Goal: Transaction & Acquisition: Book appointment/travel/reservation

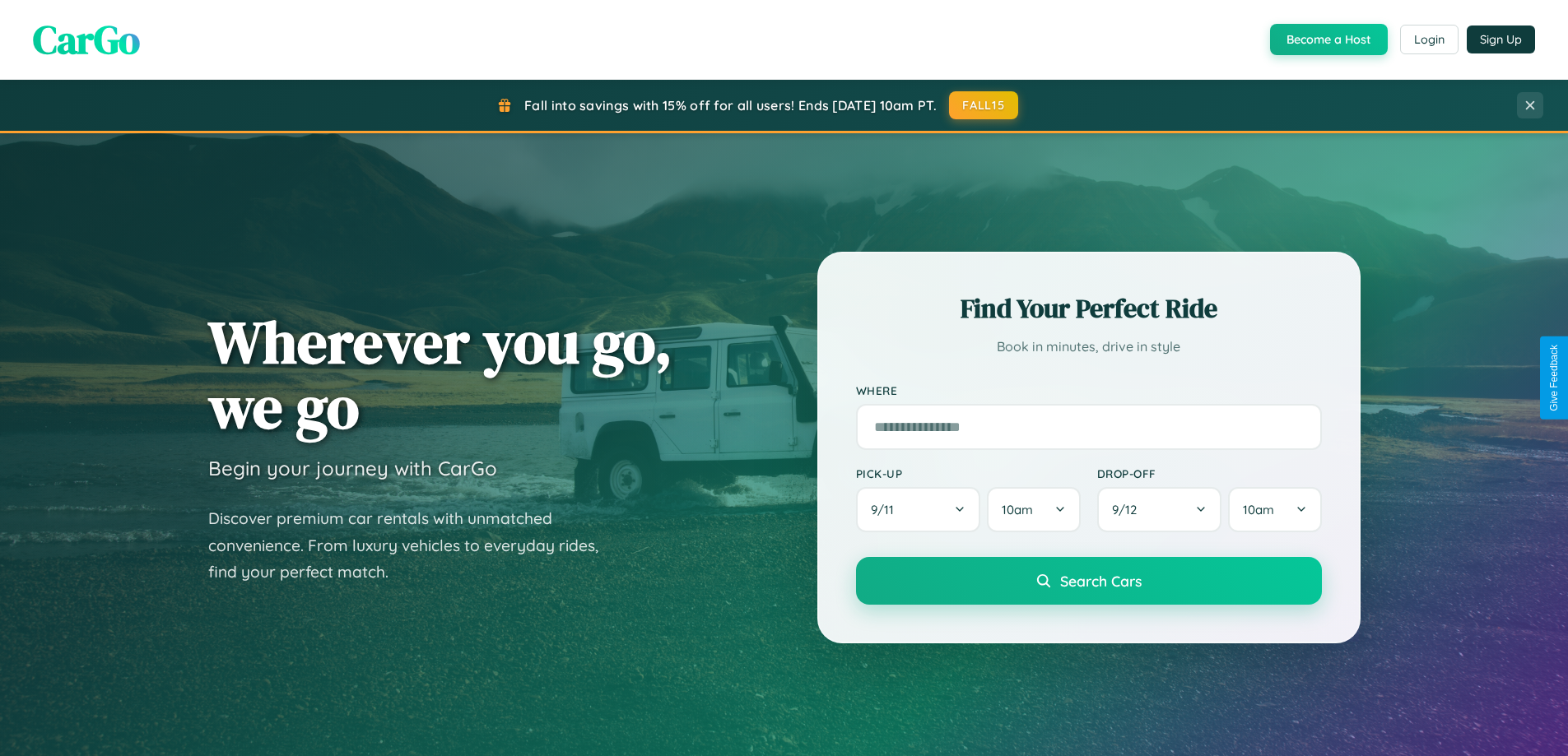
scroll to position [709, 0]
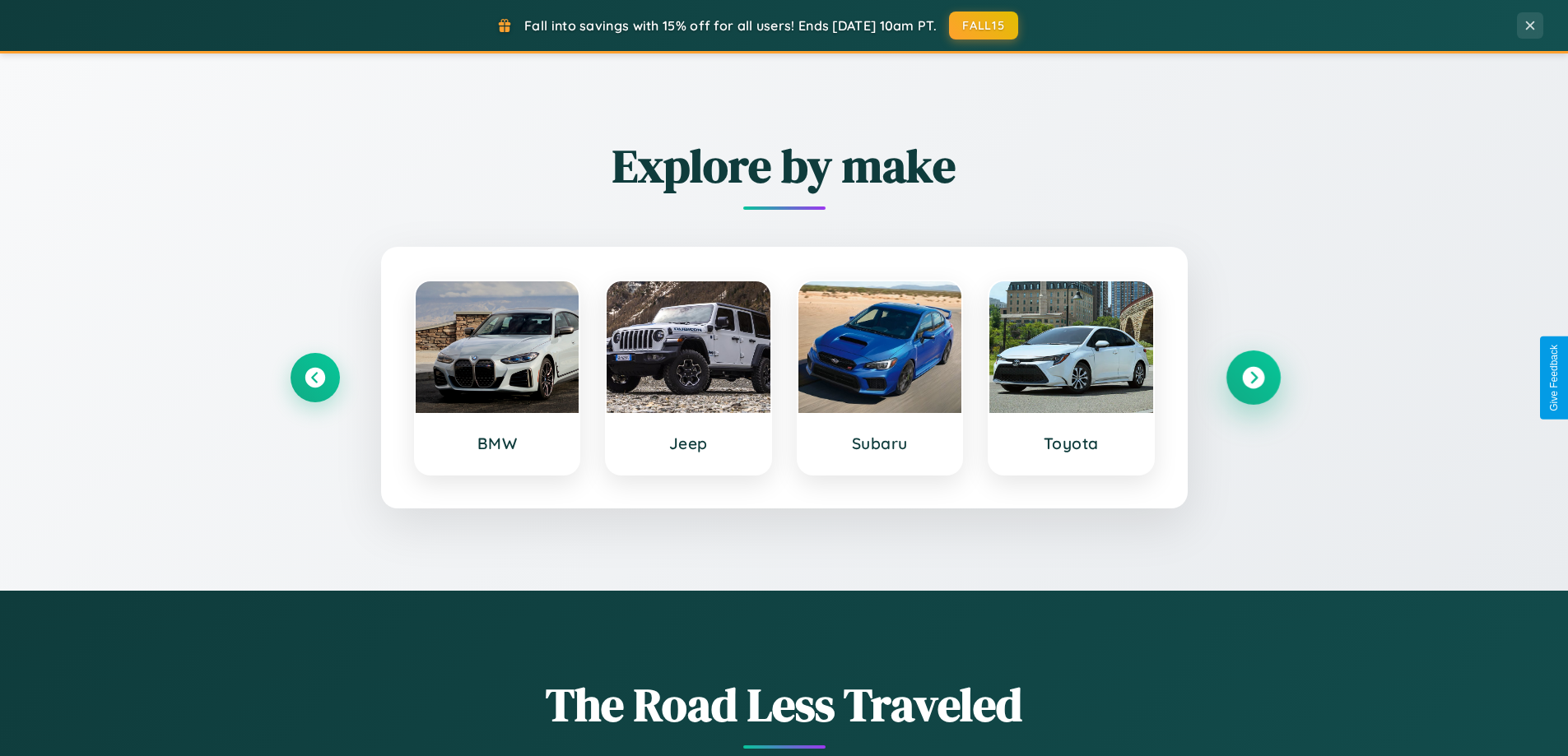
click at [1253, 378] on icon at bounding box center [1253, 378] width 23 height 23
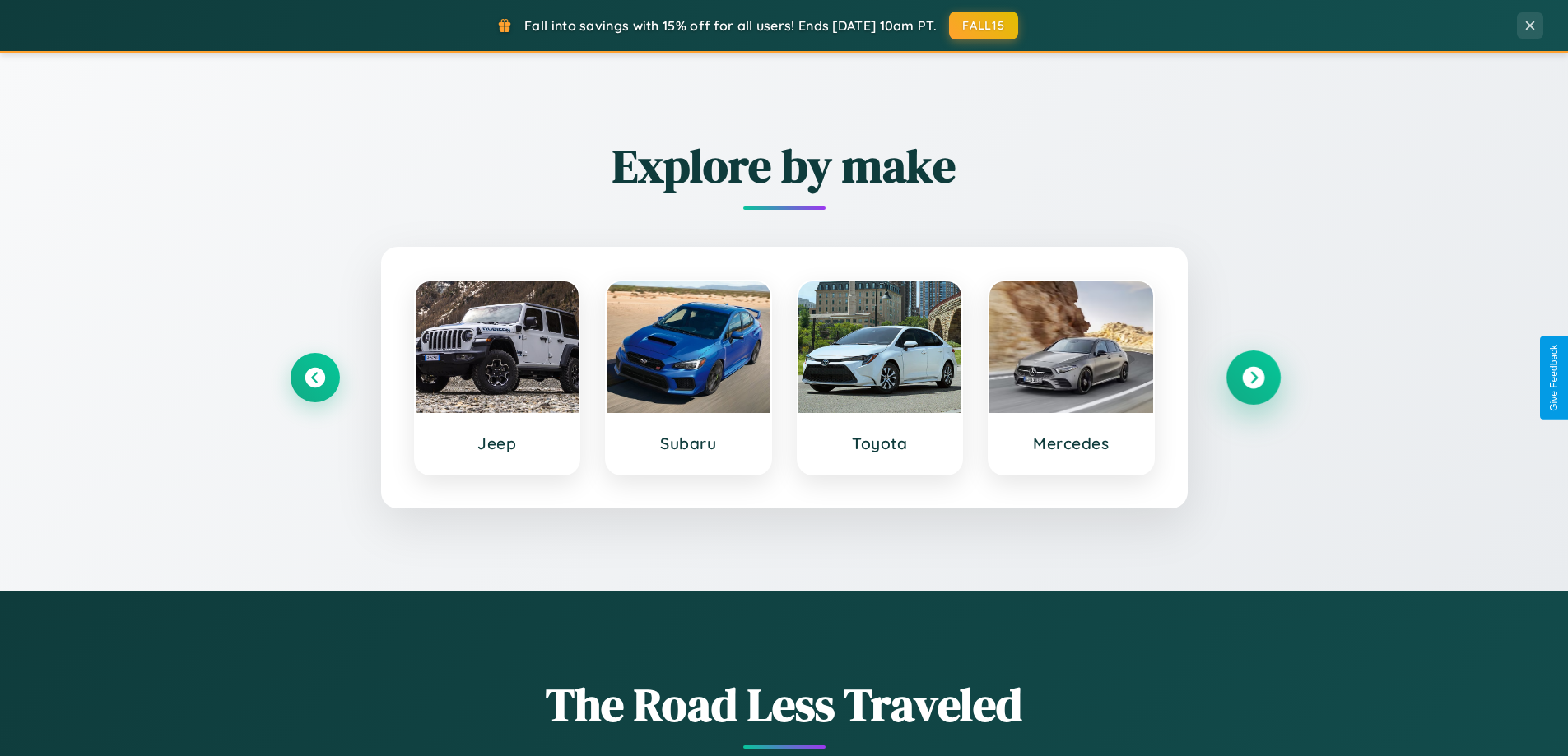
click at [1253, 378] on icon at bounding box center [1253, 378] width 23 height 23
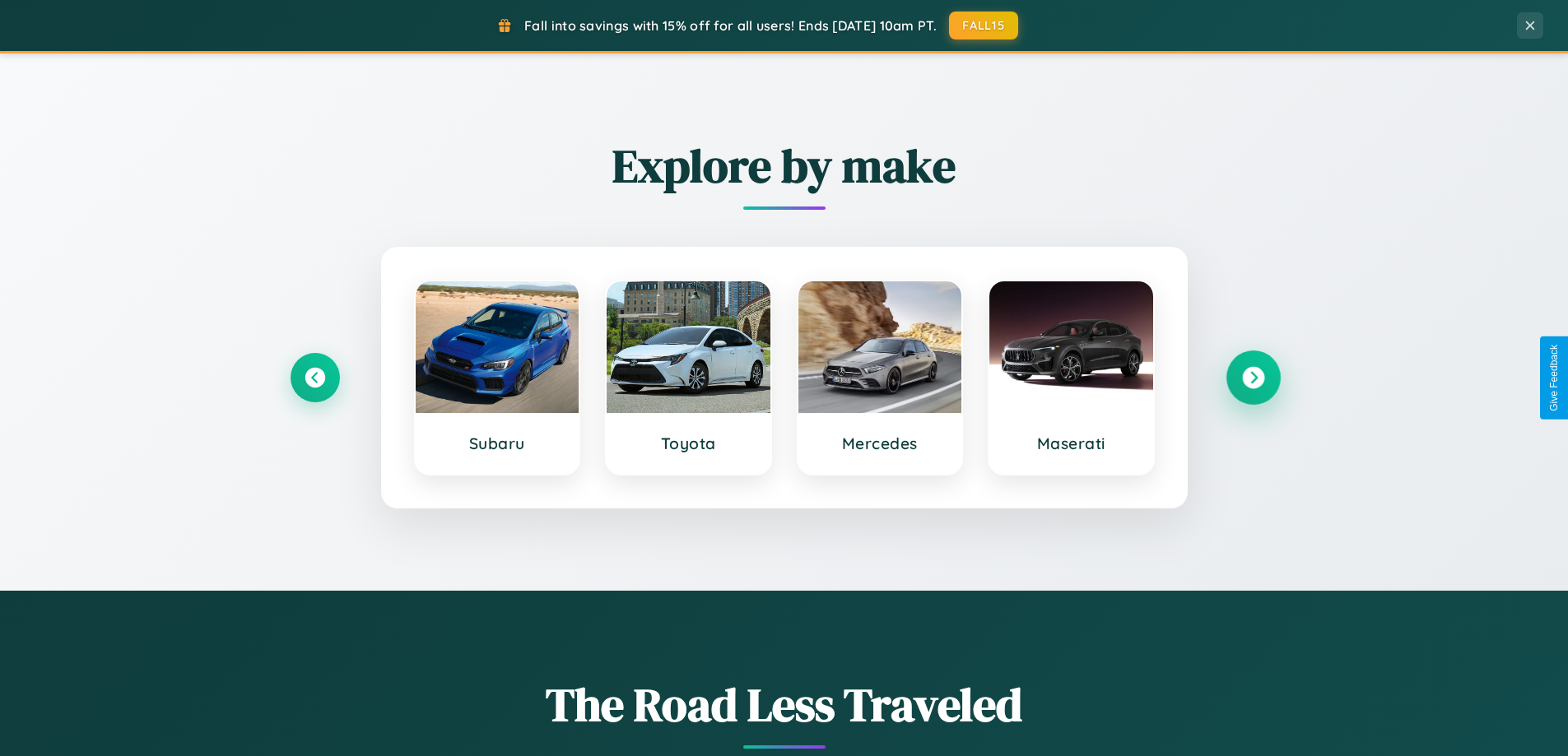
click at [1253, 378] on icon at bounding box center [1253, 378] width 23 height 23
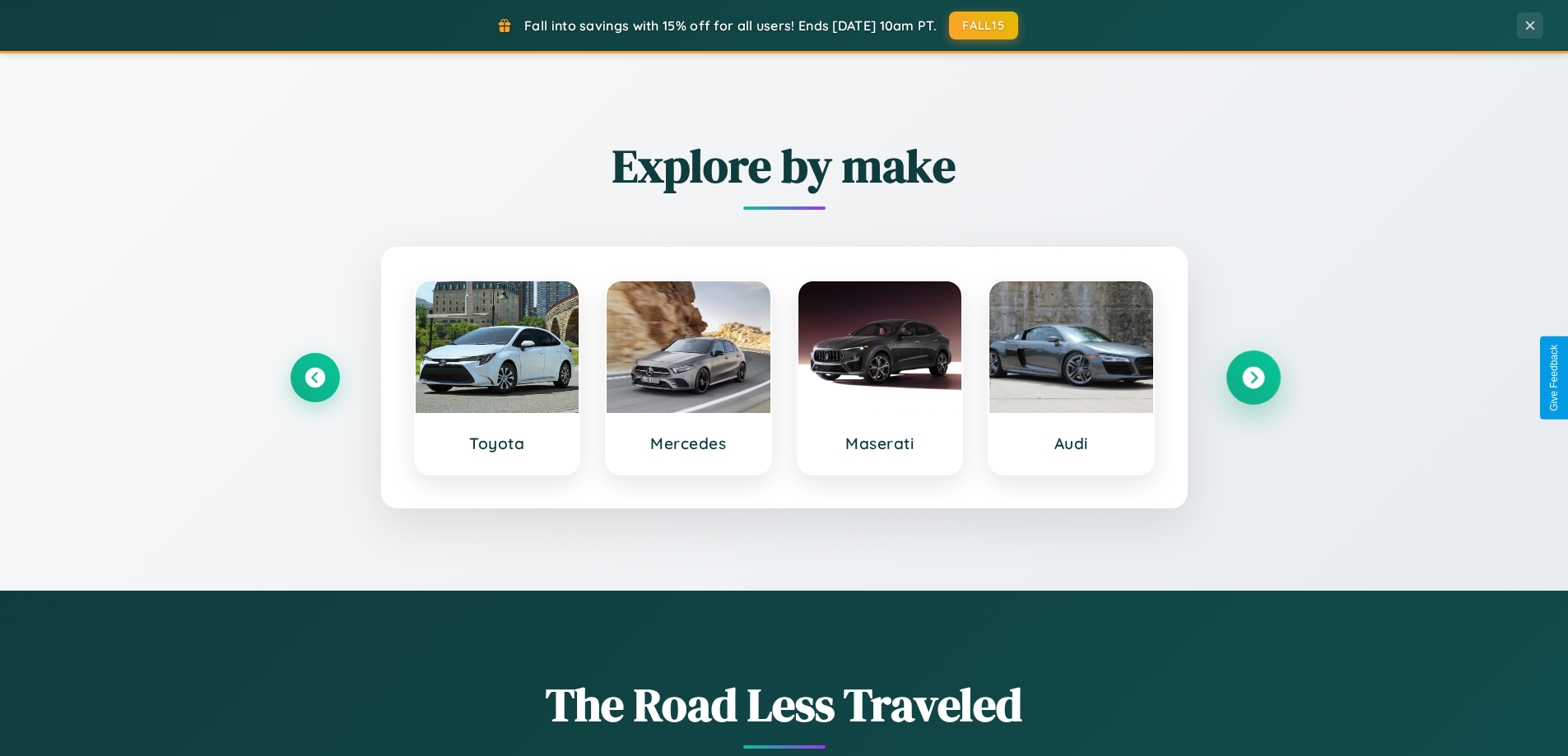
click at [1253, 378] on icon at bounding box center [1253, 378] width 23 height 23
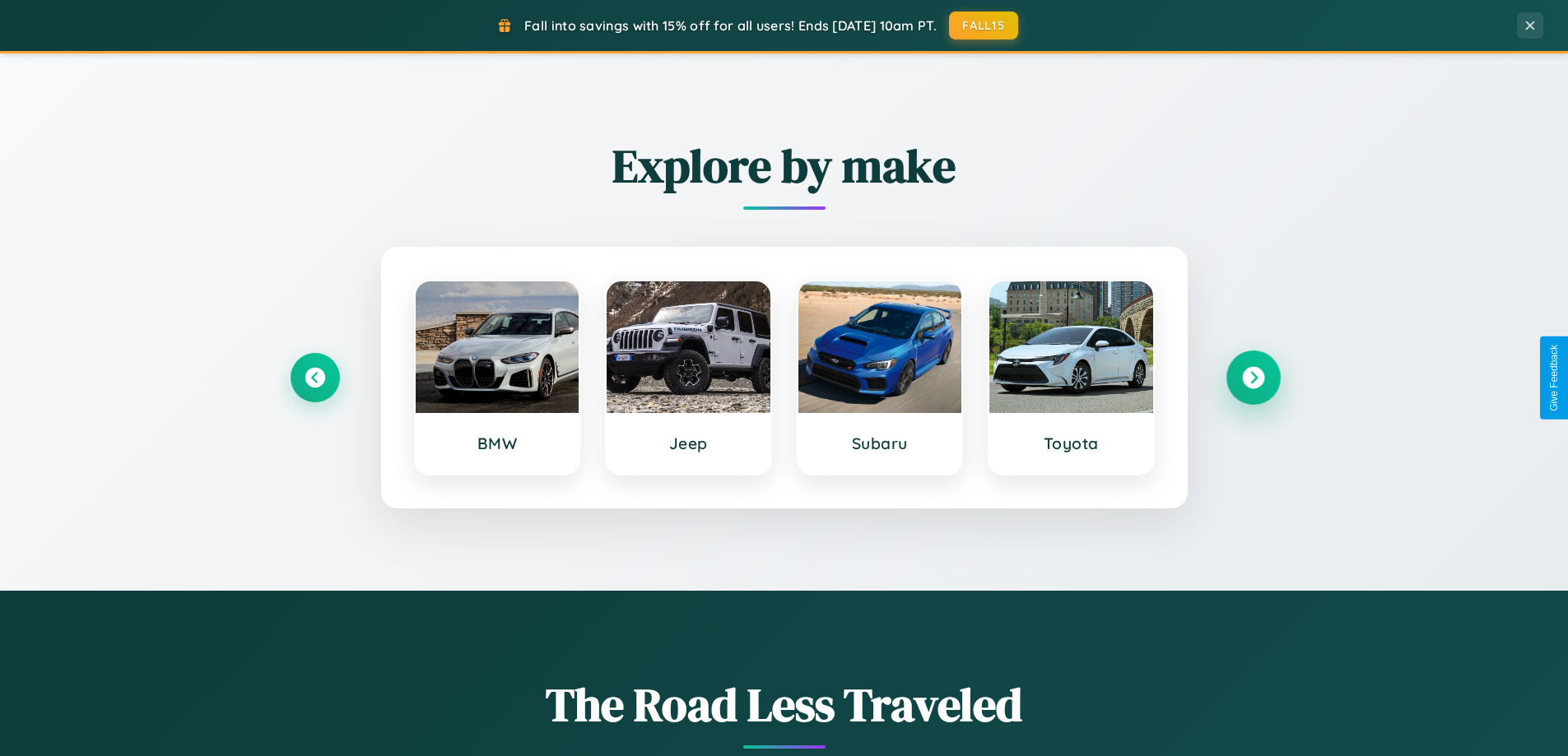
click at [1253, 378] on icon at bounding box center [1253, 378] width 23 height 23
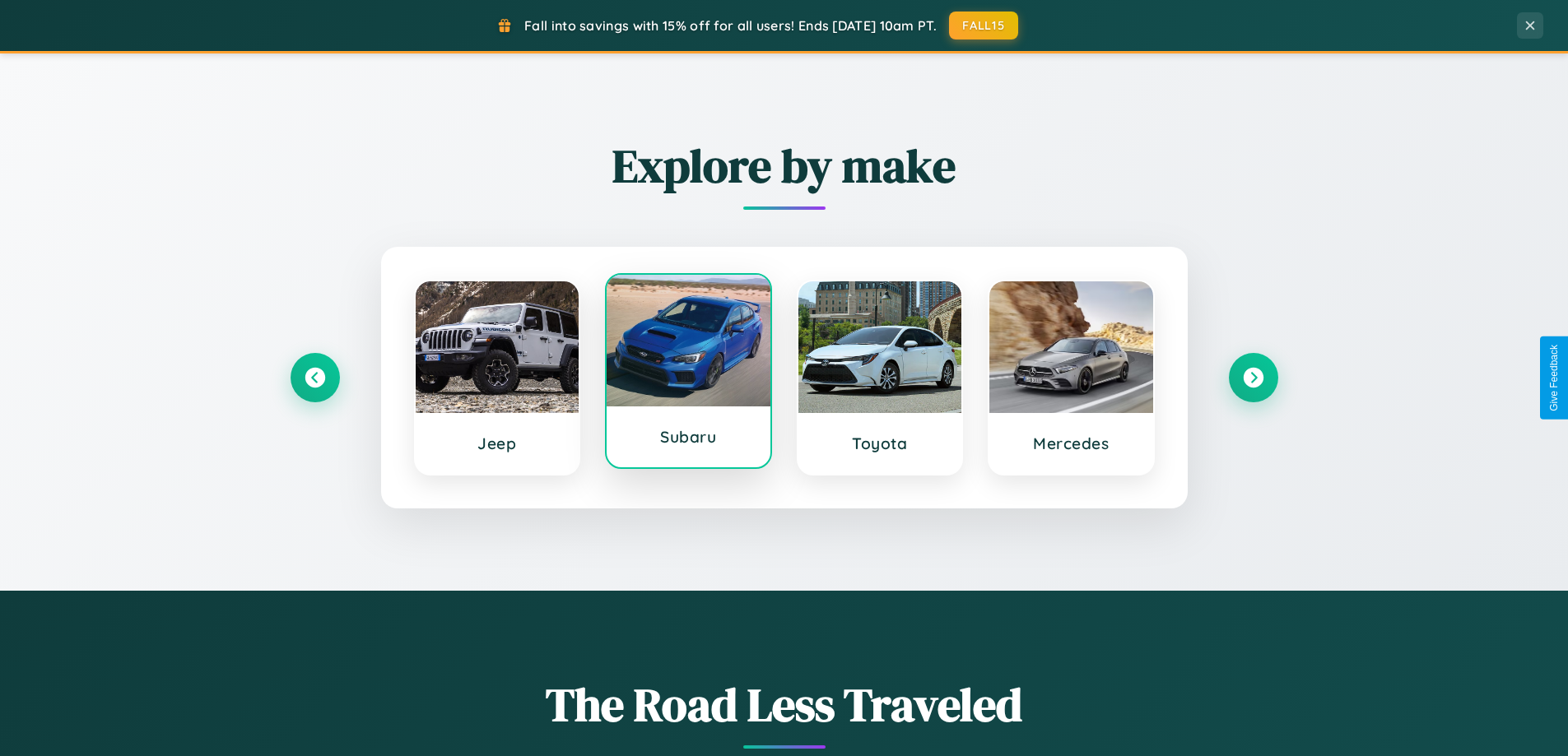
click at [688, 375] on div at bounding box center [688, 341] width 164 height 132
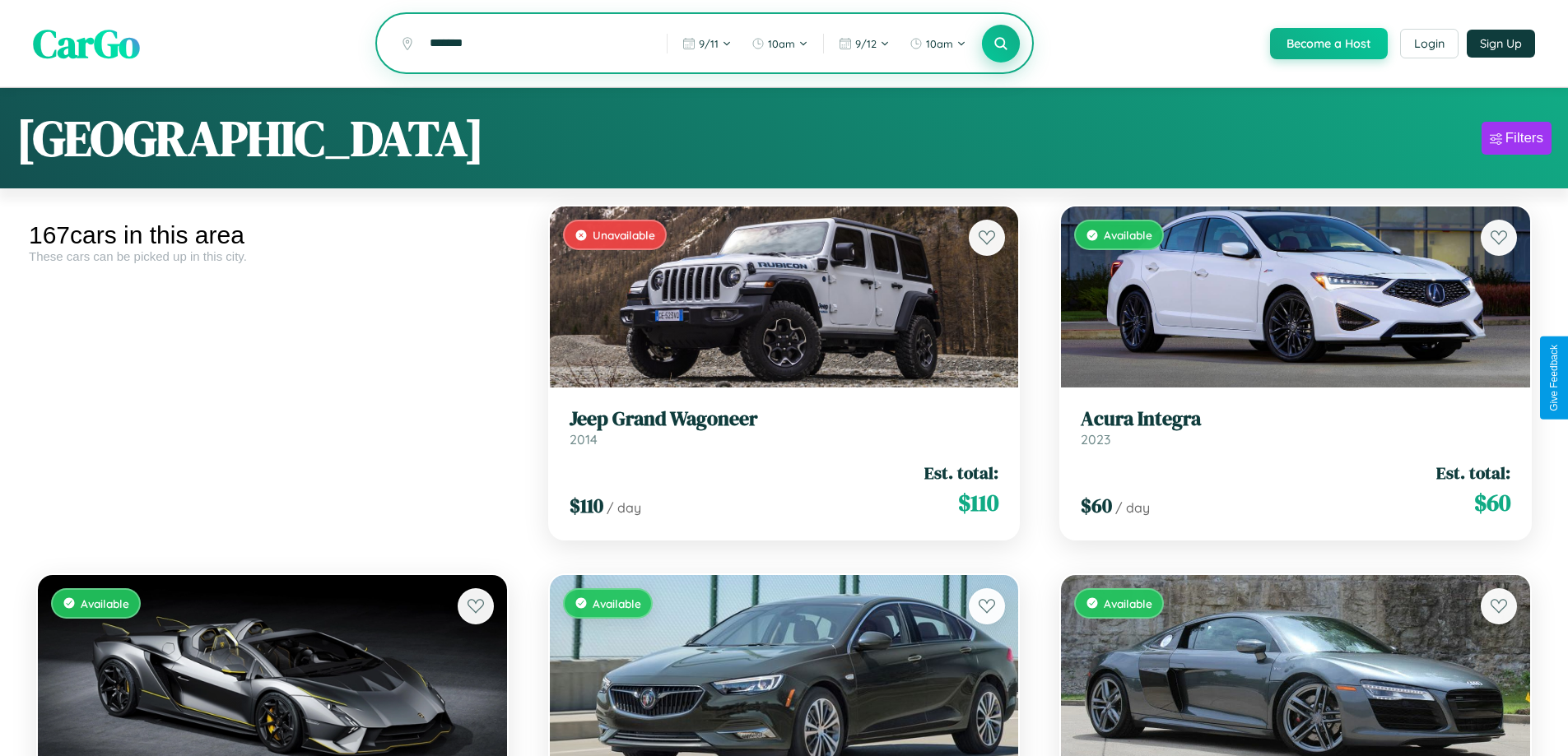
click at [1000, 44] on icon at bounding box center [1000, 42] width 15 height 15
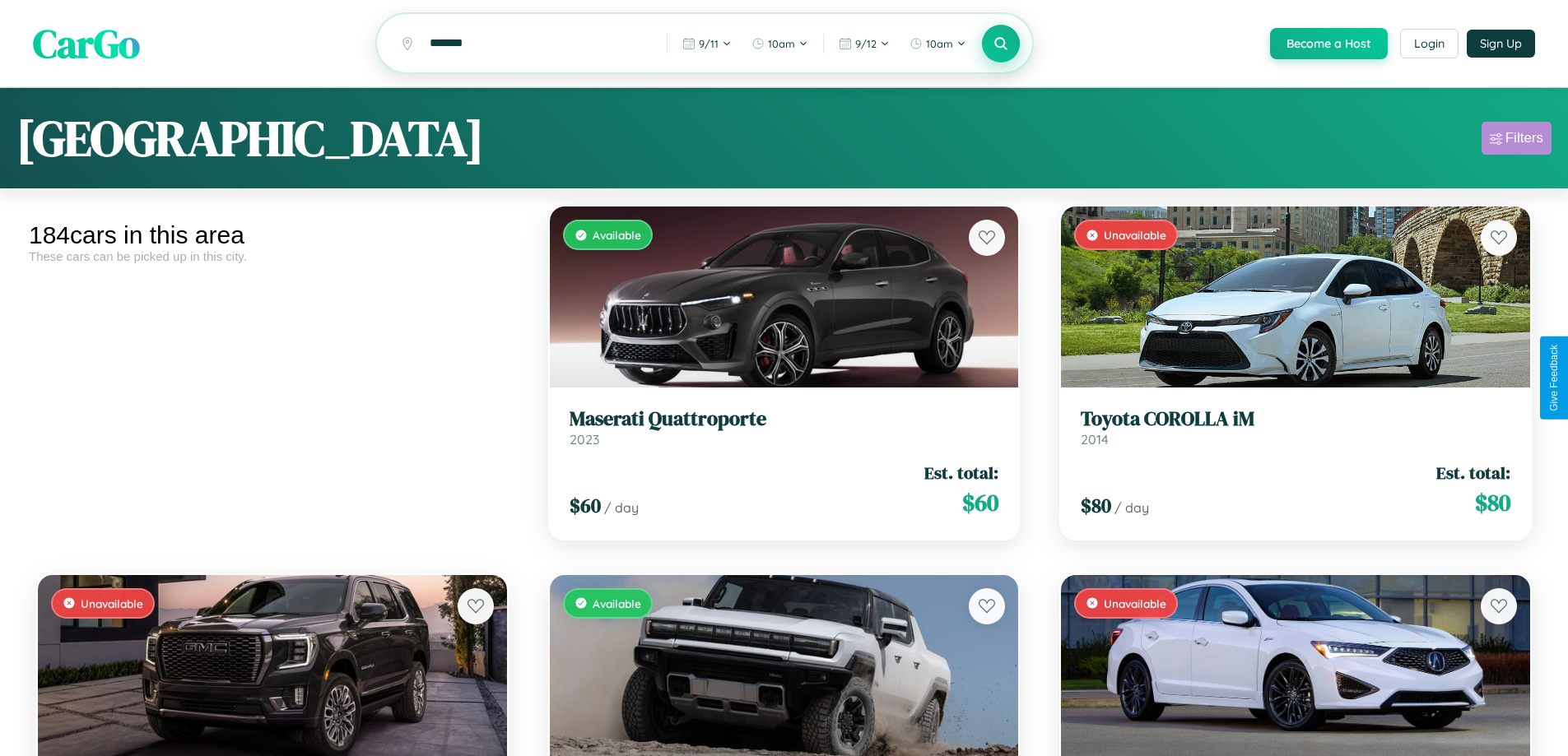
click at [1516, 141] on div "Filters" at bounding box center [1524, 138] width 38 height 16
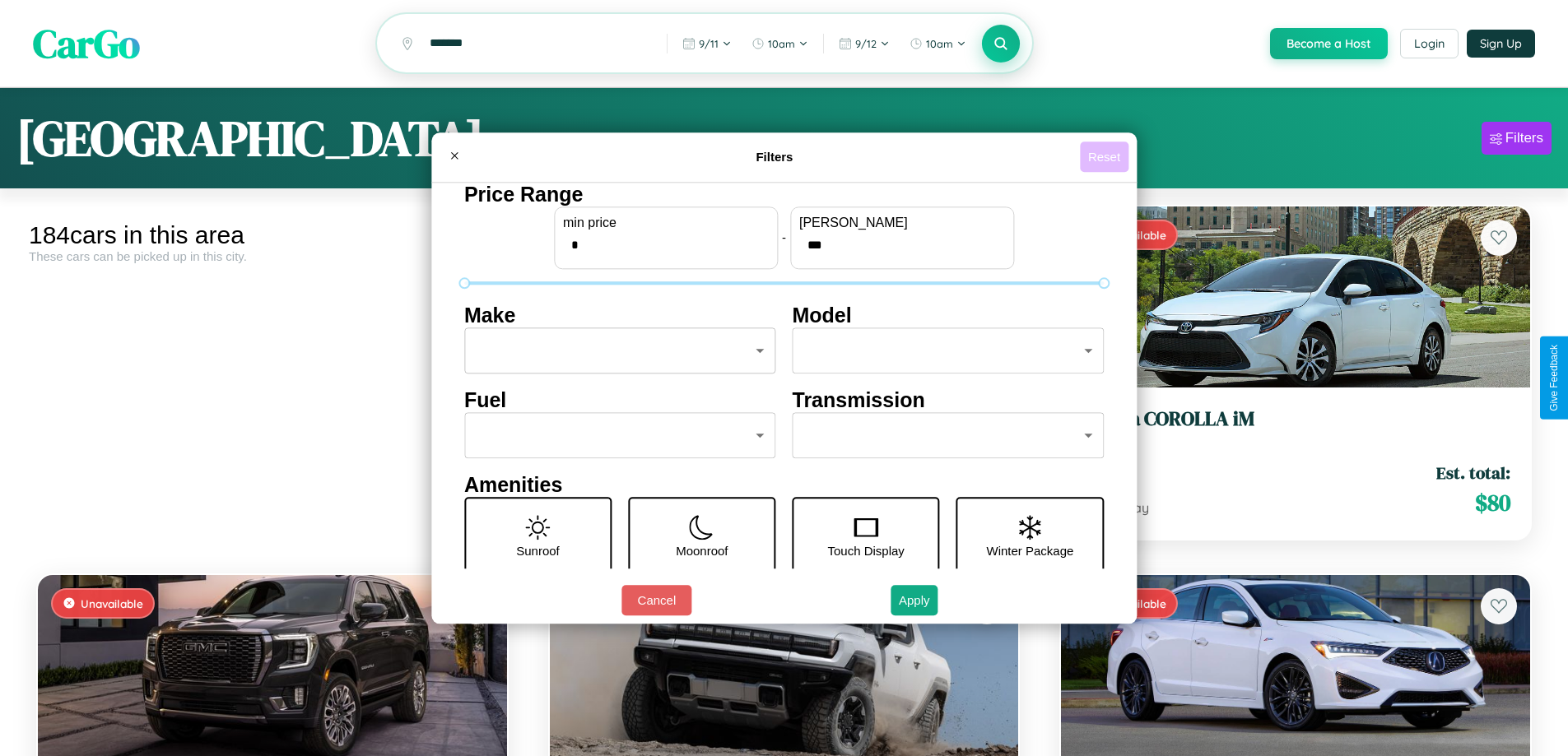
click at [1106, 157] on button "Reset" at bounding box center [1104, 157] width 49 height 31
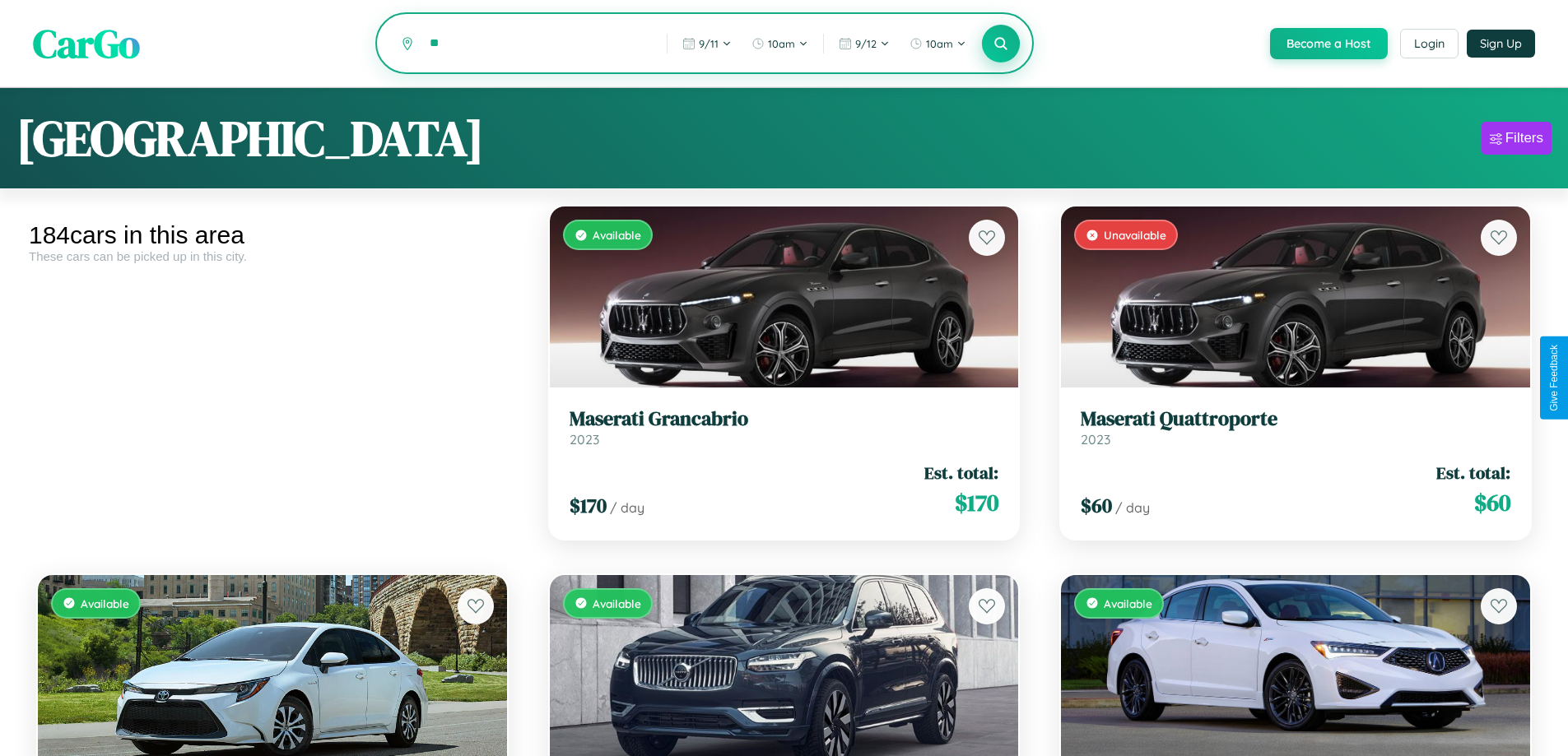
type input "*"
type input "********"
click at [1000, 44] on icon at bounding box center [1000, 42] width 15 height 15
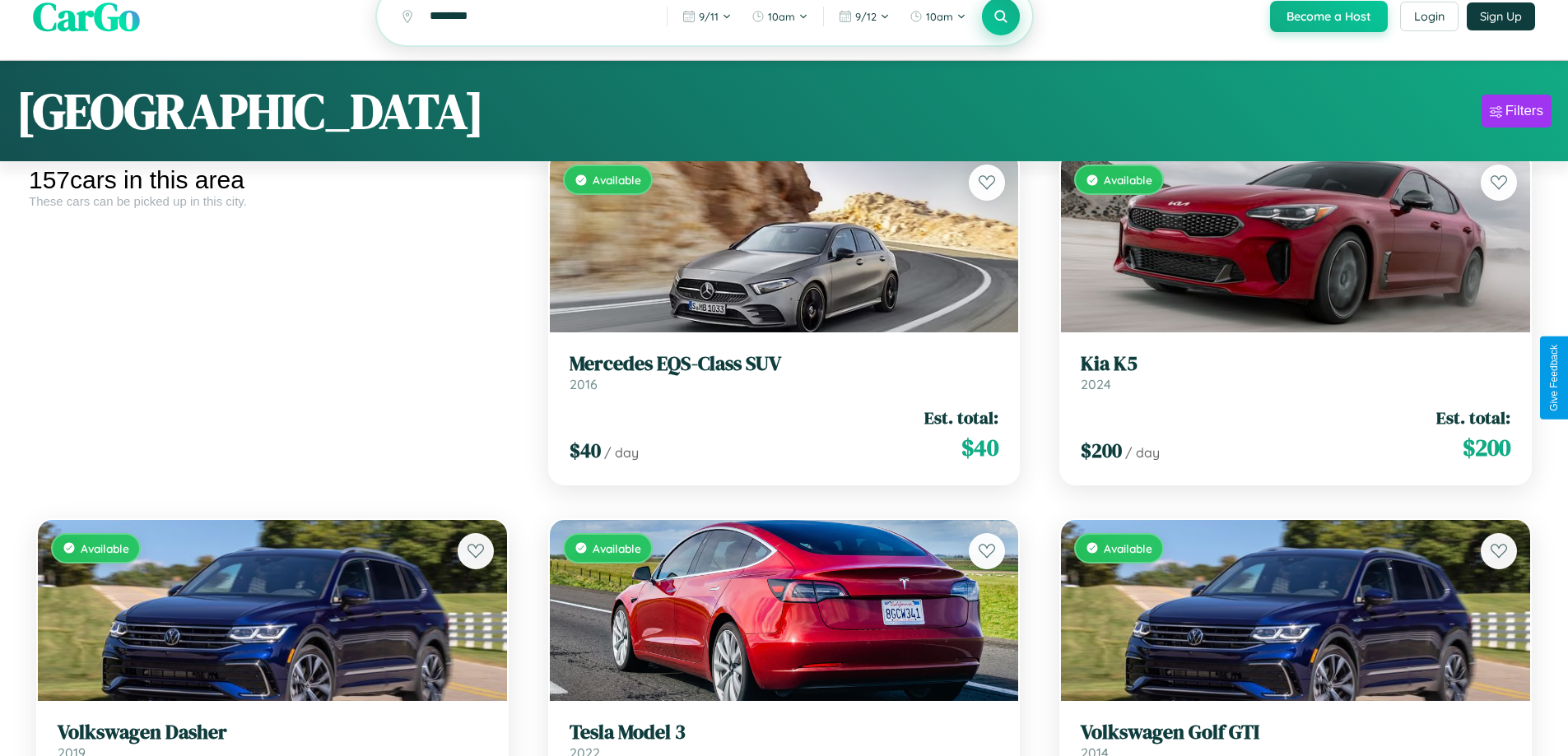
scroll to position [2810, 0]
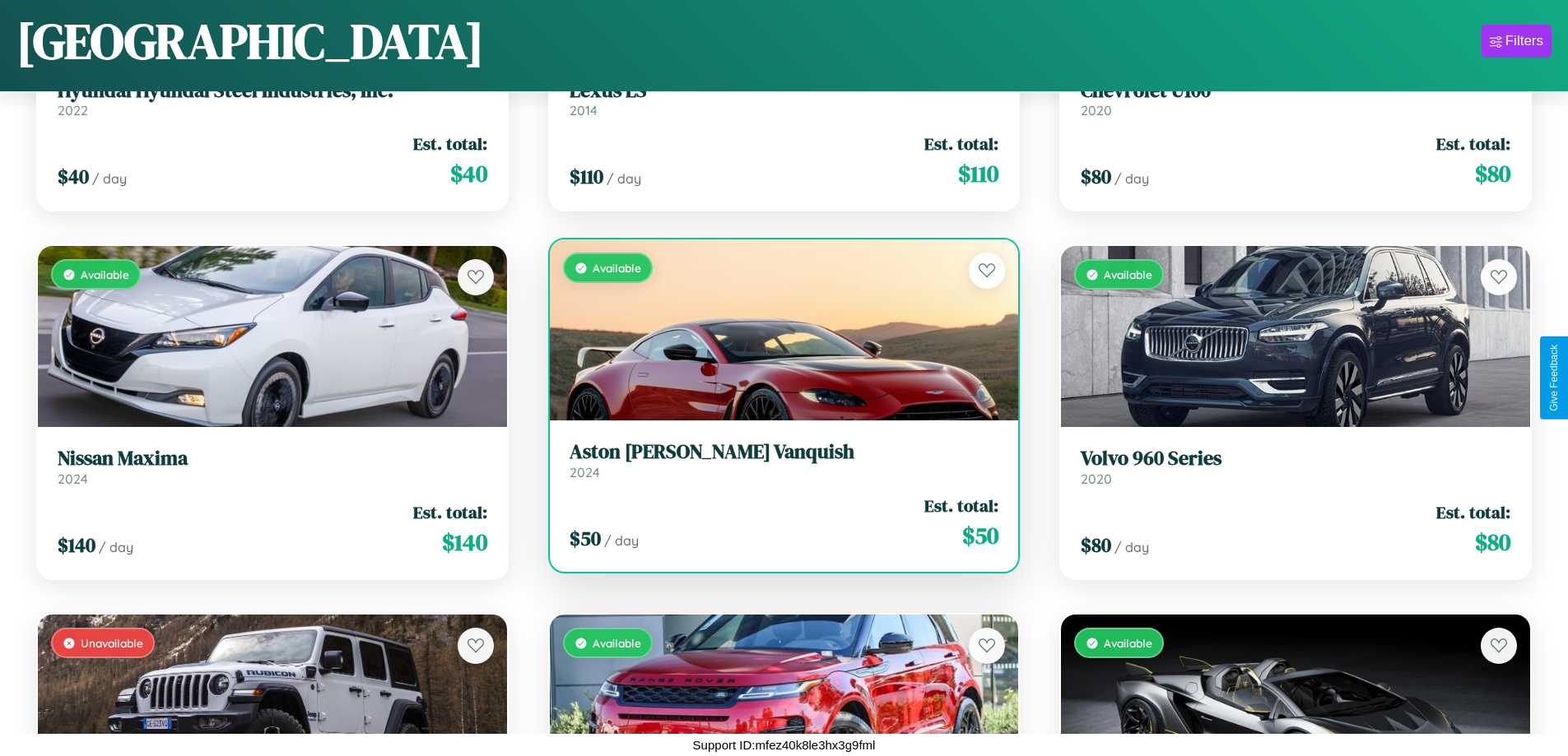
click at [777, 460] on h3 "Aston [PERSON_NAME] Vanquish" at bounding box center [784, 452] width 430 height 23
